Goal: Task Accomplishment & Management: Manage account settings

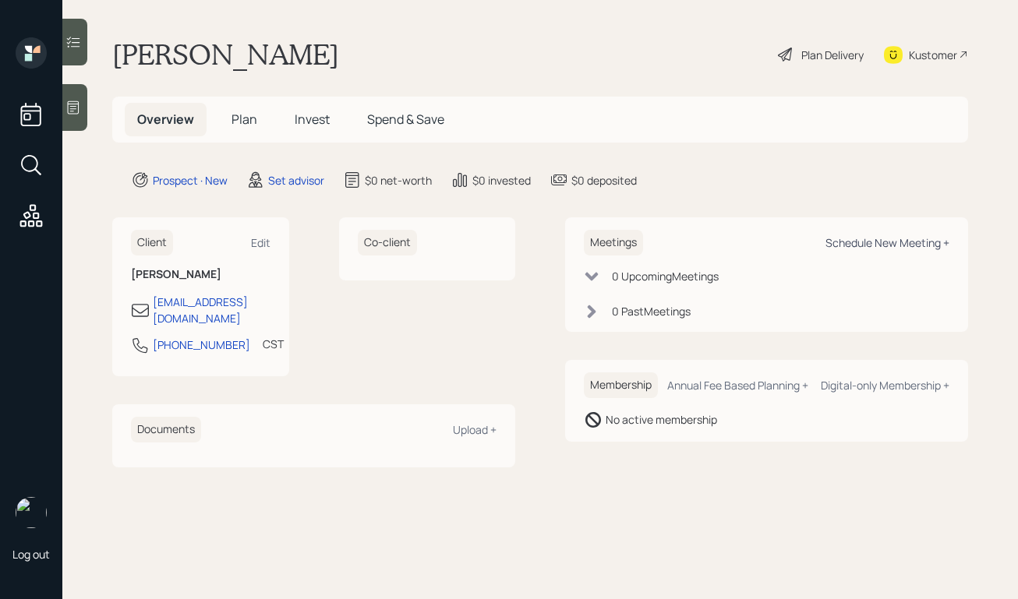
click at [844, 239] on div "Schedule New Meeting +" at bounding box center [887, 242] width 124 height 15
select select "round-[PERSON_NAME]"
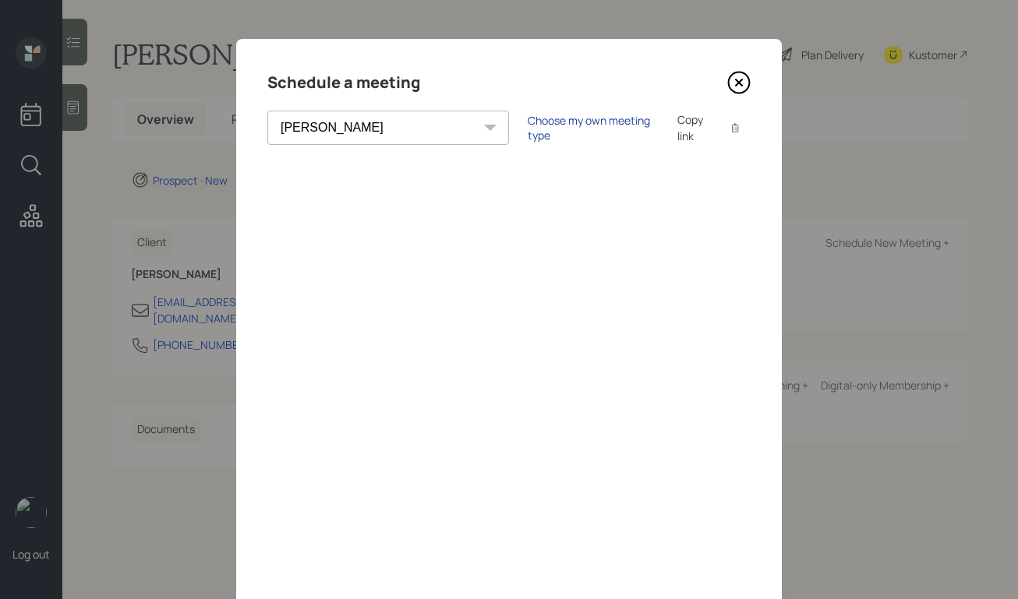
click at [531, 121] on div "Choose my own meeting type" at bounding box center [592, 128] width 131 height 30
click at [746, 85] on icon at bounding box center [738, 82] width 23 height 23
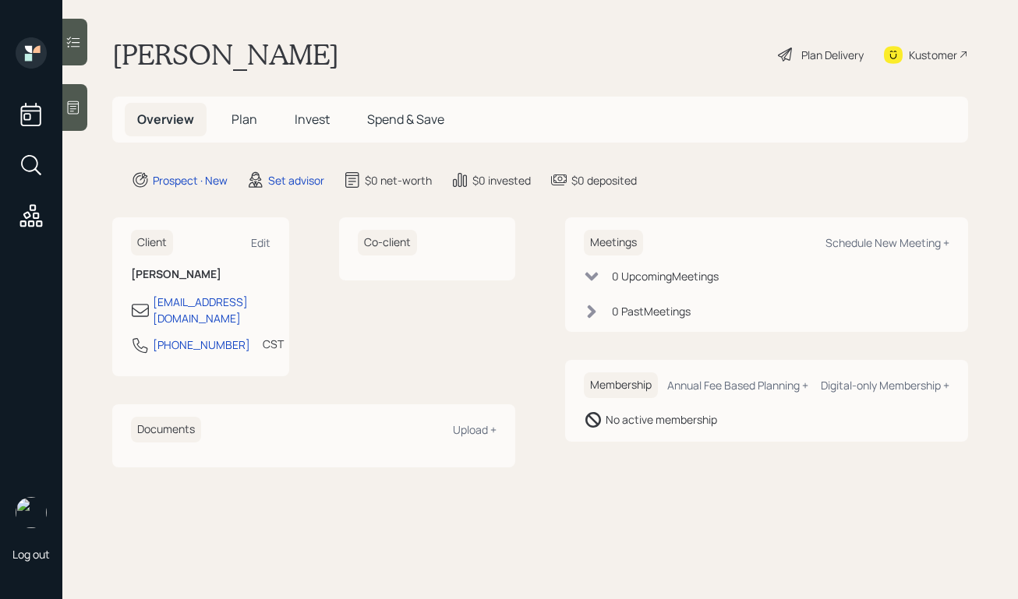
click at [77, 113] on icon at bounding box center [74, 107] width 12 height 13
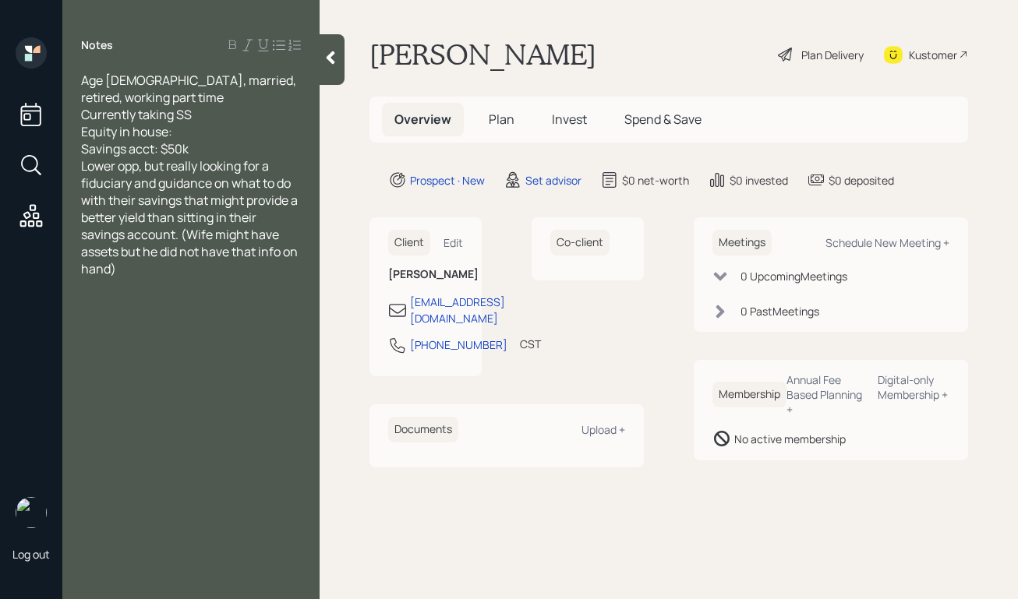
click at [248, 146] on div "Savings acct: $50k" at bounding box center [191, 148] width 220 height 17
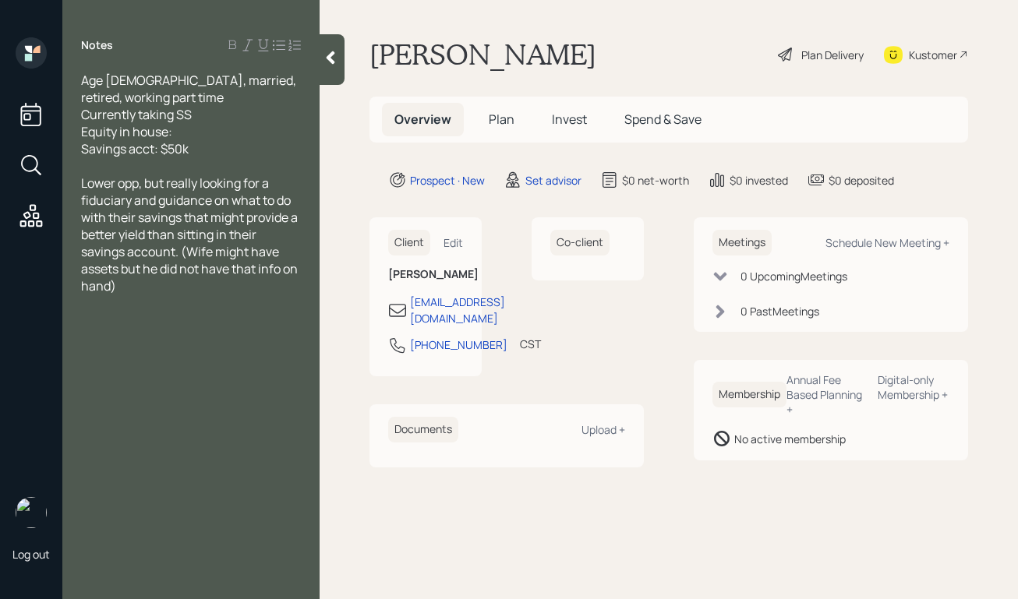
click at [326, 66] on div at bounding box center [331, 59] width 25 height 51
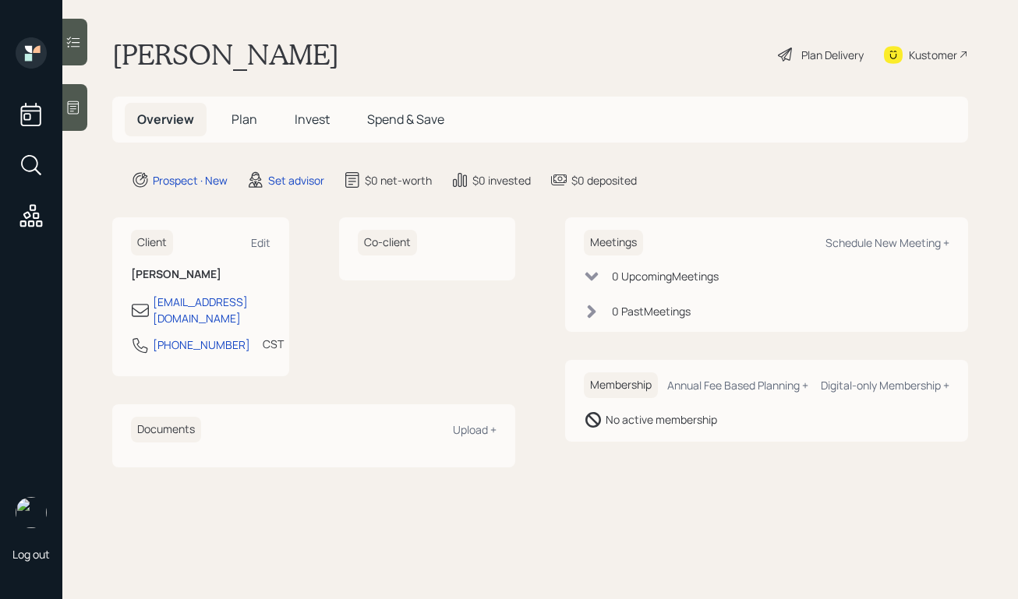
click at [79, 103] on icon at bounding box center [73, 108] width 16 height 16
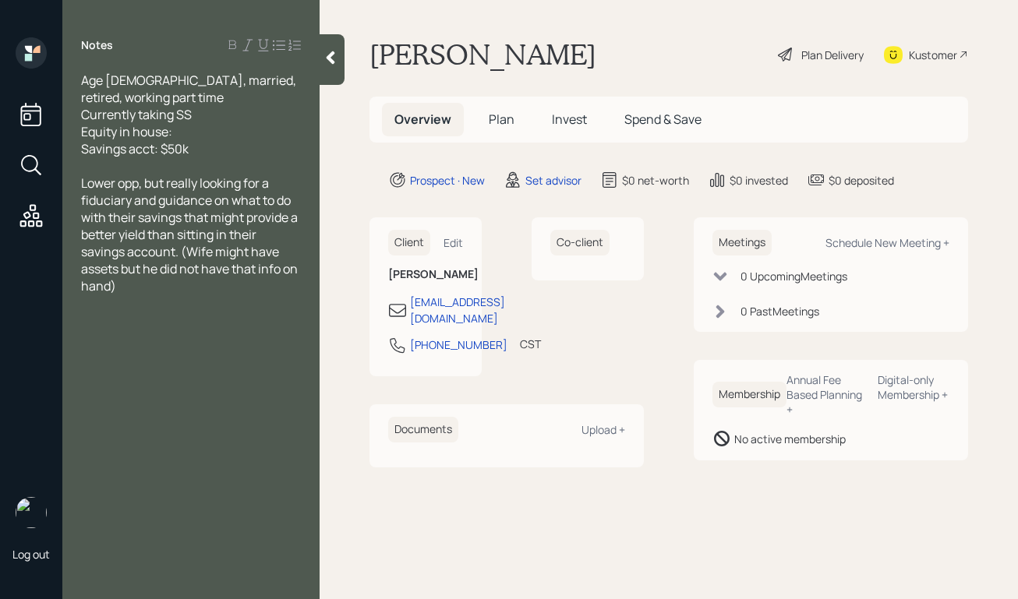
click at [328, 63] on icon at bounding box center [331, 58] width 16 height 16
